Goal: Information Seeking & Learning: Learn about a topic

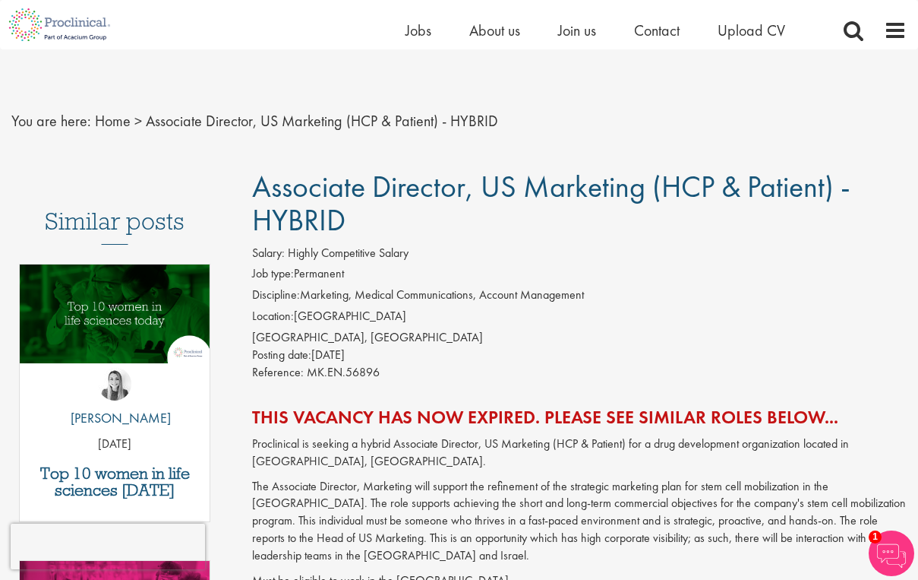
scroll to position [34, 0]
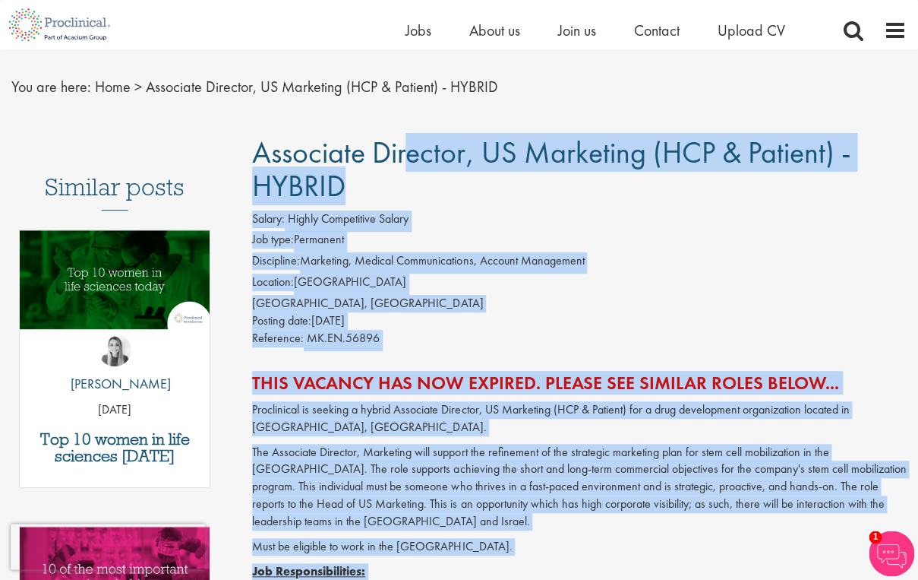
click at [611, 251] on li "Job type: Permanent" at bounding box center [579, 241] width 655 height 21
drag, startPoint x: 259, startPoint y: 151, endPoint x: 538, endPoint y: 561, distance: 496.0
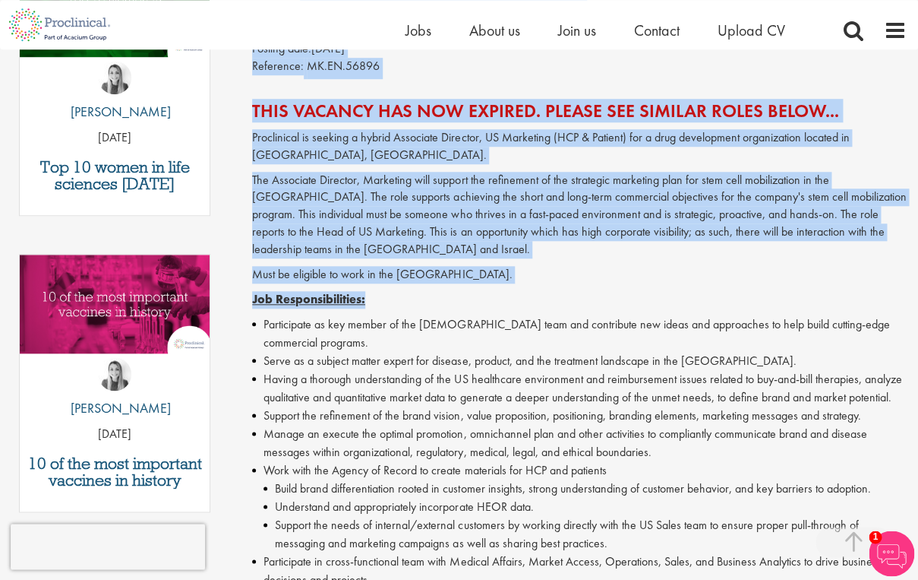
scroll to position [361, 0]
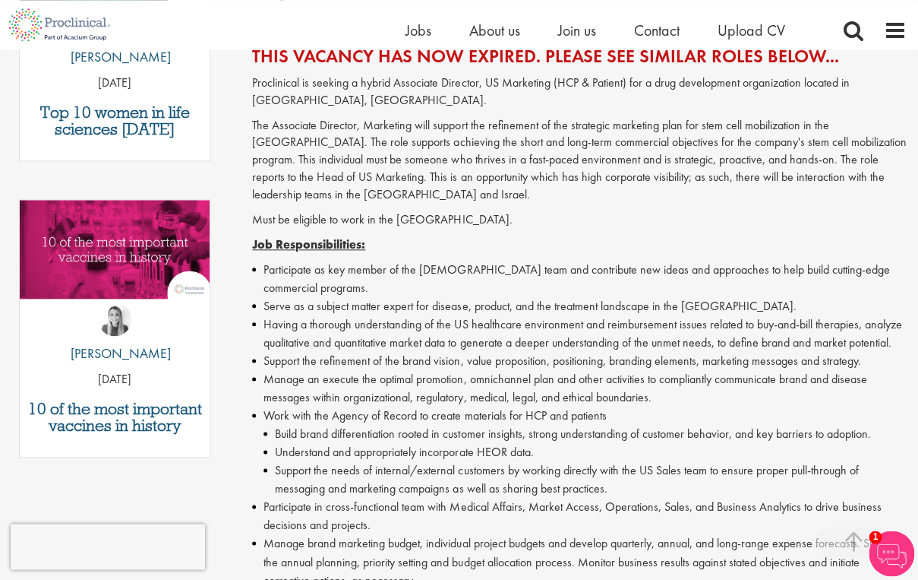
click at [507, 297] on li "Serve as a subject matter expert for disease, product, and the treatment landsc…" at bounding box center [579, 306] width 655 height 18
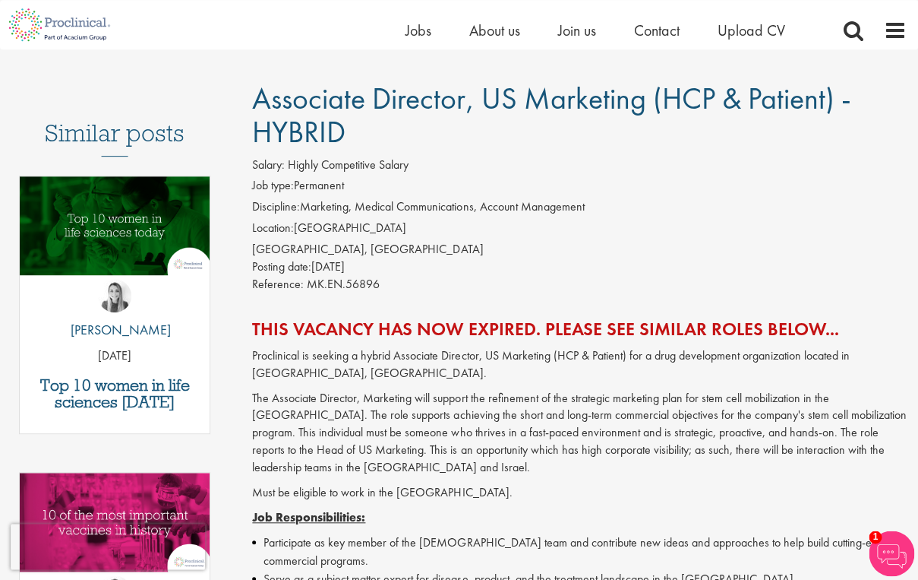
scroll to position [38, 0]
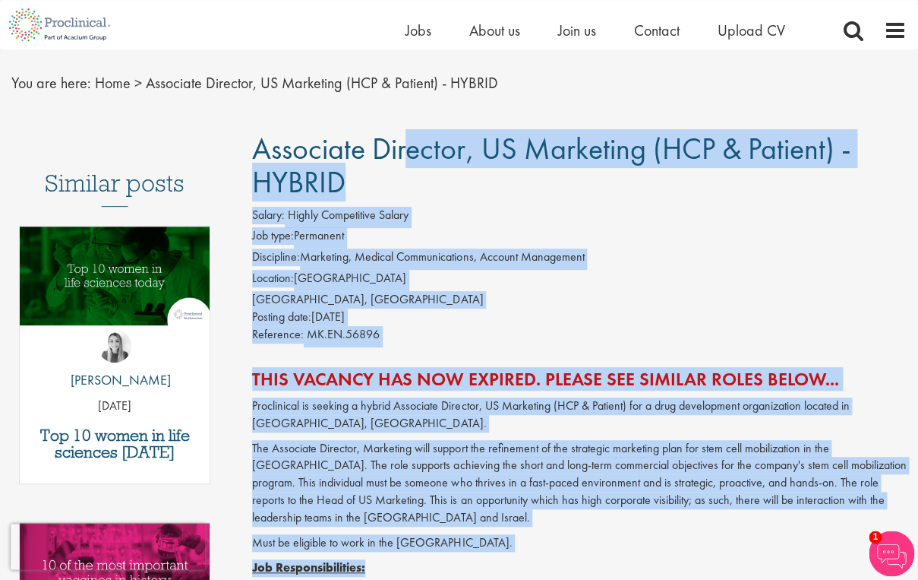
drag, startPoint x: 258, startPoint y: 145, endPoint x: 729, endPoint y: 559, distance: 627.6
drag, startPoint x: 258, startPoint y: 155, endPoint x: 565, endPoint y: 562, distance: 510.3
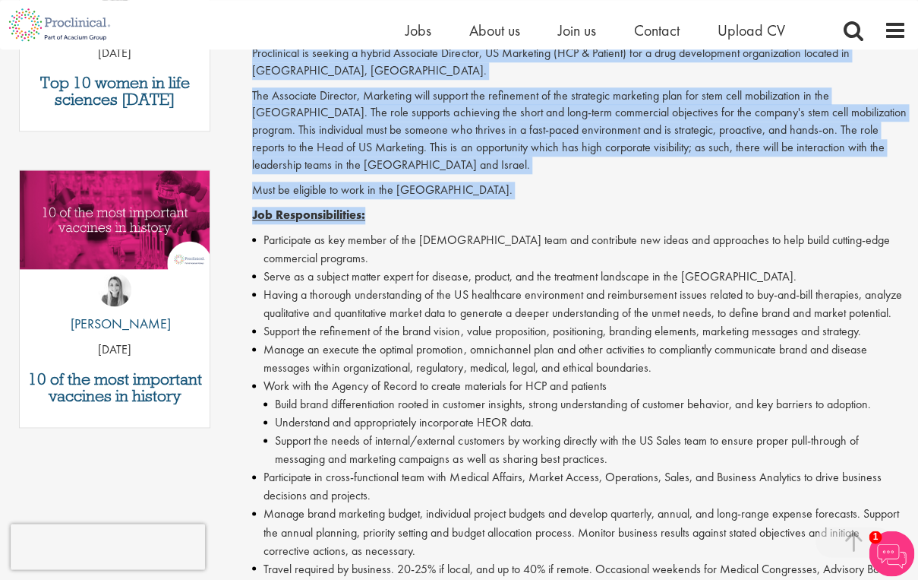
scroll to position [387, 0]
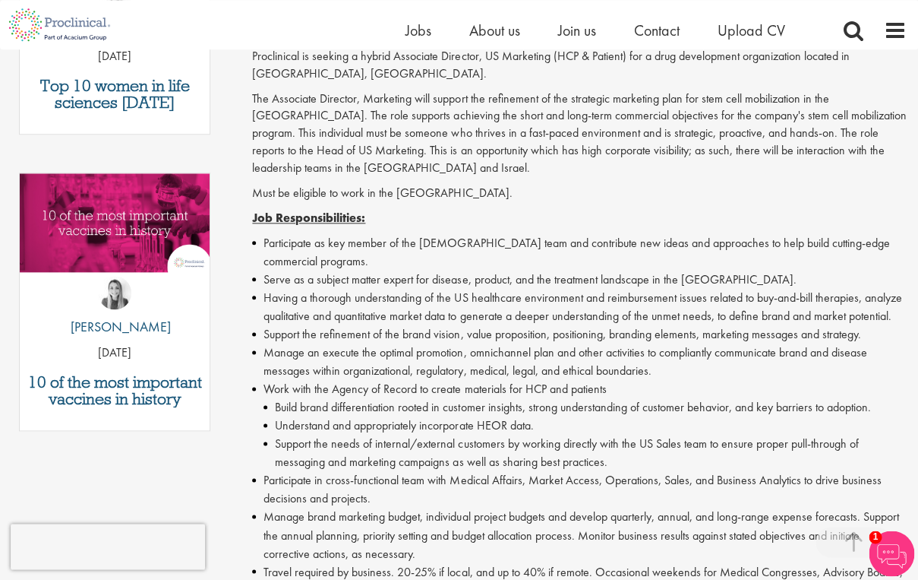
click at [612, 380] on li "Work with the Agency of Record to create materials for HCP and patients Build b…" at bounding box center [579, 425] width 655 height 91
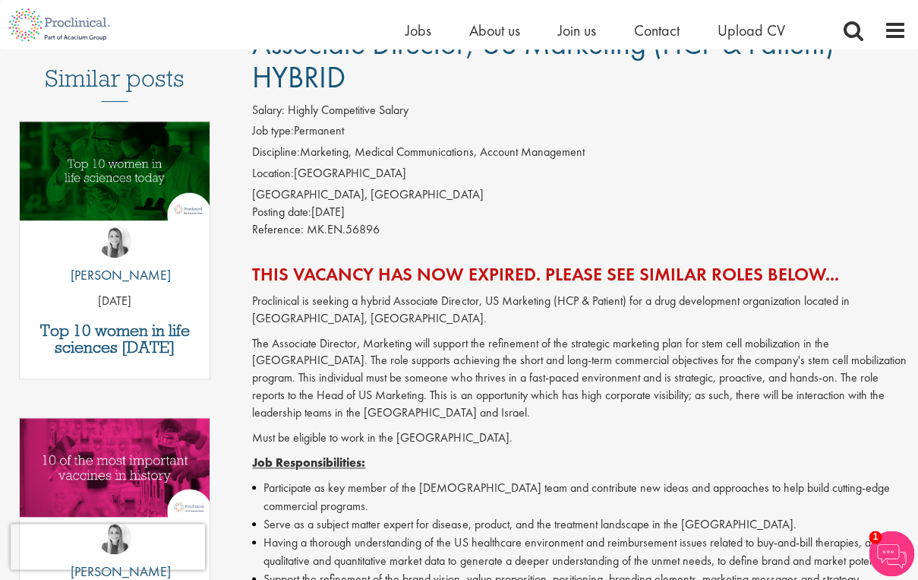
scroll to position [130, 0]
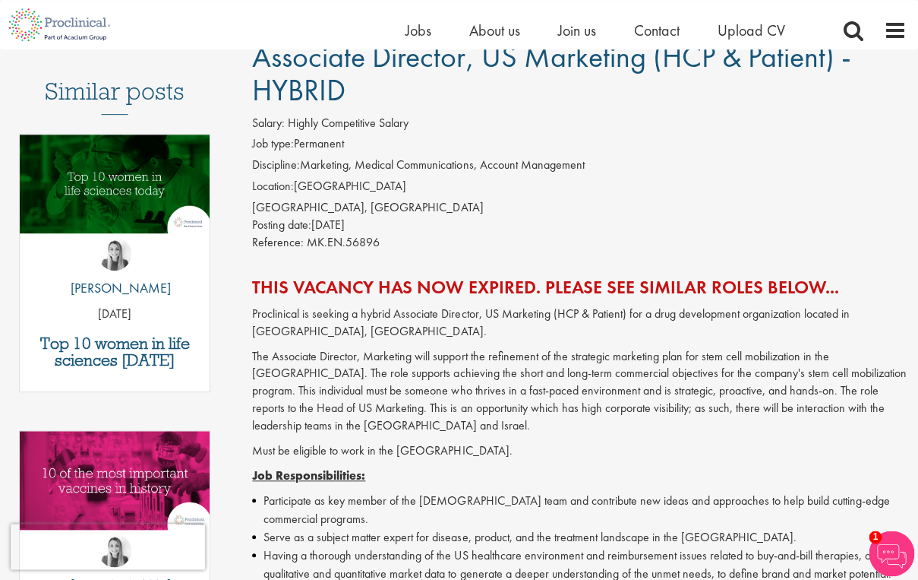
drag, startPoint x: 255, startPoint y: 66, endPoint x: 875, endPoint y: 562, distance: 793.9
copy div "Associate Director, US Marketing (HCP & Patient) - HYBRID Salary: Highly Compet…"
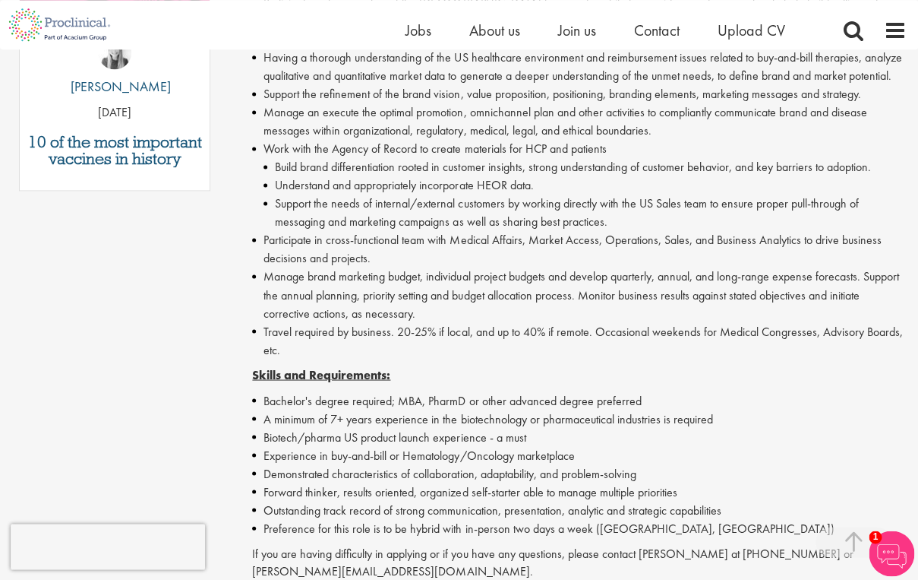
scroll to position [634, 0]
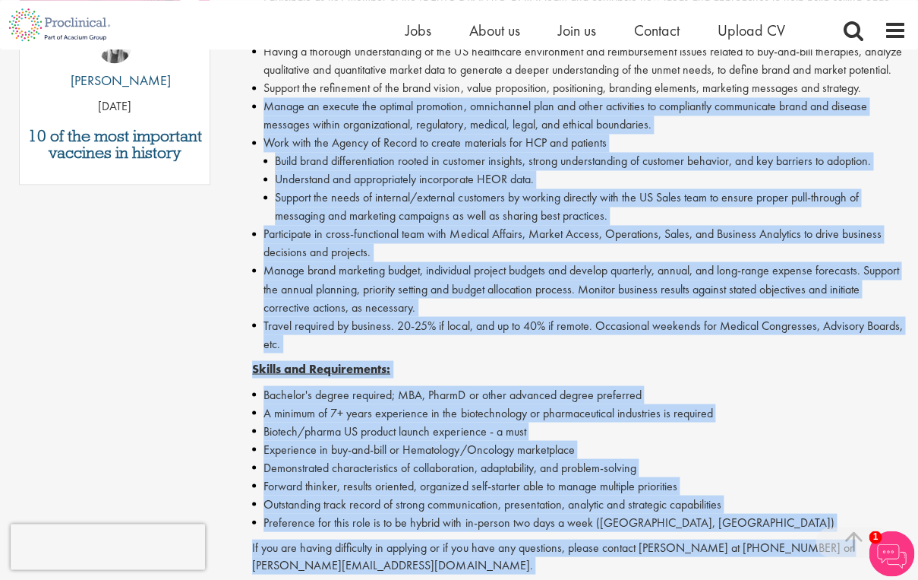
drag, startPoint x: 265, startPoint y: 74, endPoint x: 912, endPoint y: 558, distance: 808.1
click at [912, 558] on div "Associate Director, US Marketing (HCP & Patient) - HYBRID Salary: Highly Compet…" at bounding box center [573, 175] width 689 height 1276
copy div "Manage an execute the optimal promotion, omnichannel plan and other activities …"
